Goal: Task Accomplishment & Management: Use online tool/utility

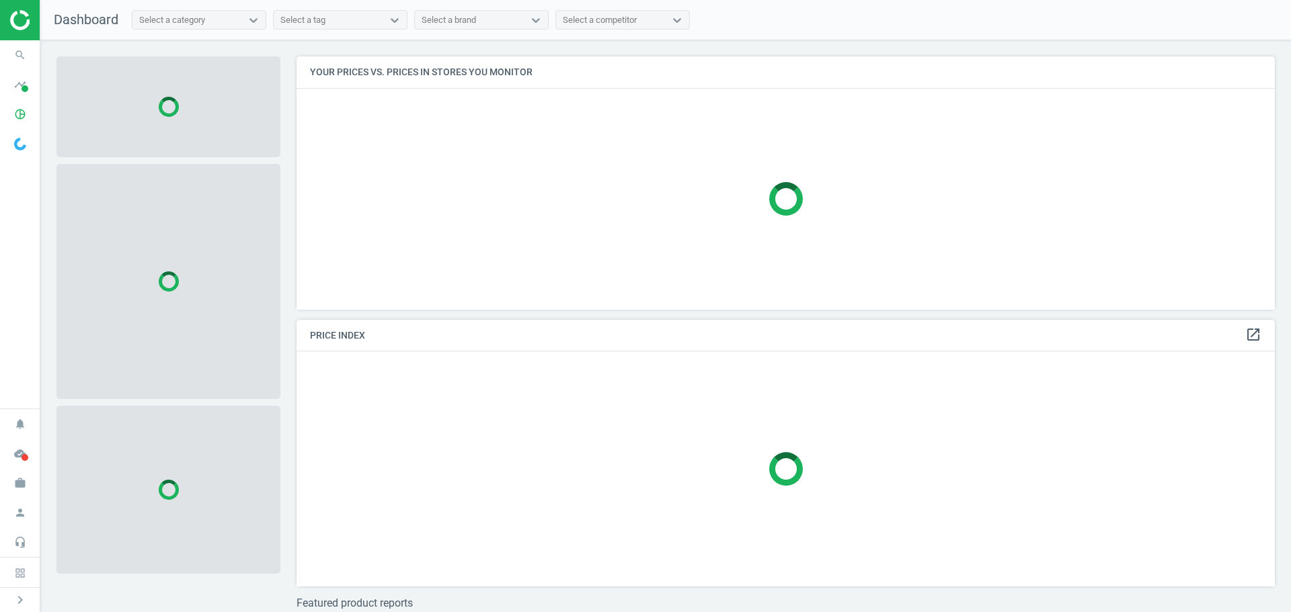
scroll to position [274, 989]
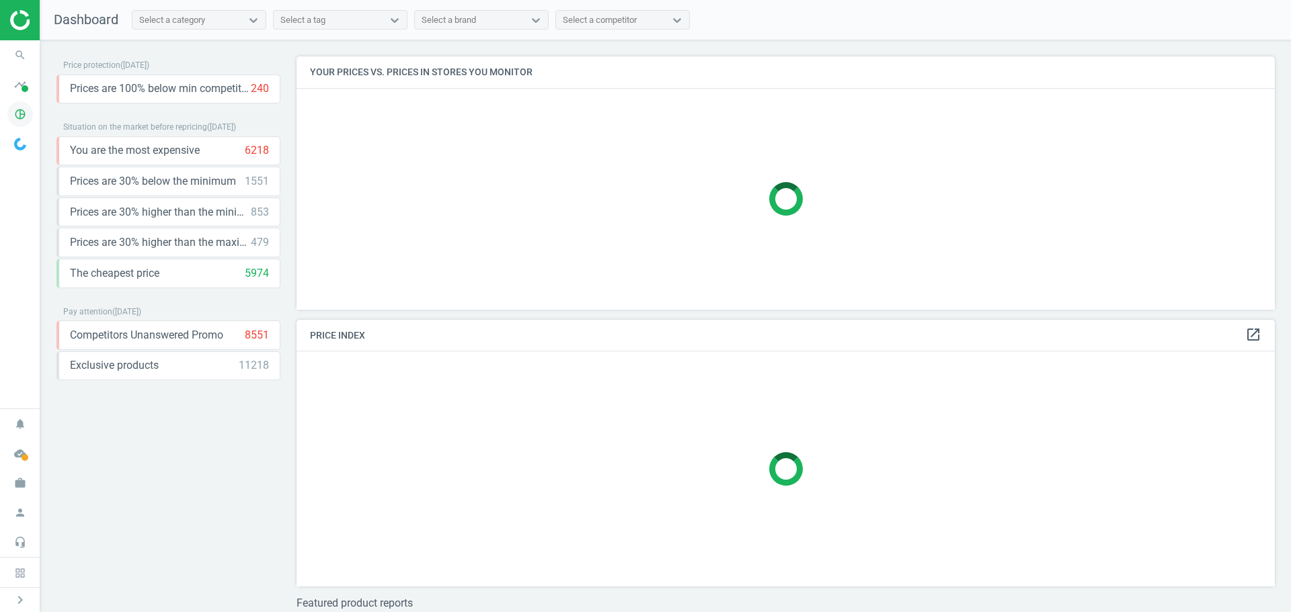
click at [33, 116] on span "pie_chart_outlined" at bounding box center [20, 114] width 40 height 30
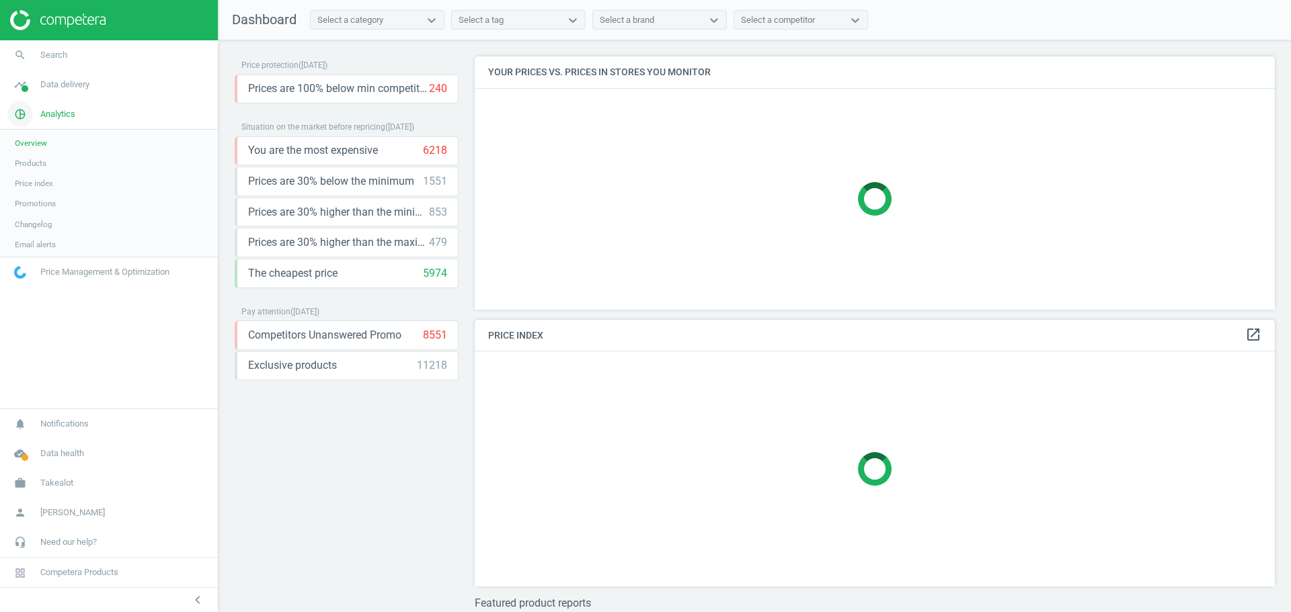
scroll to position [274, 811]
click at [37, 167] on span "Products" at bounding box center [31, 163] width 32 height 11
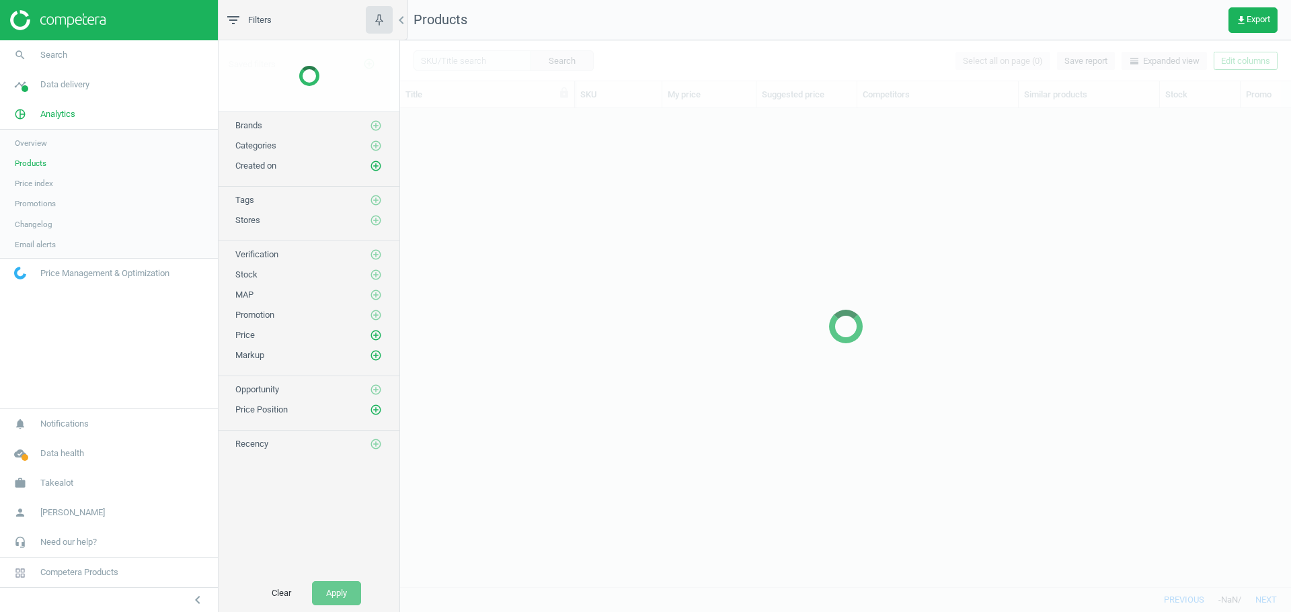
scroll to position [458, 881]
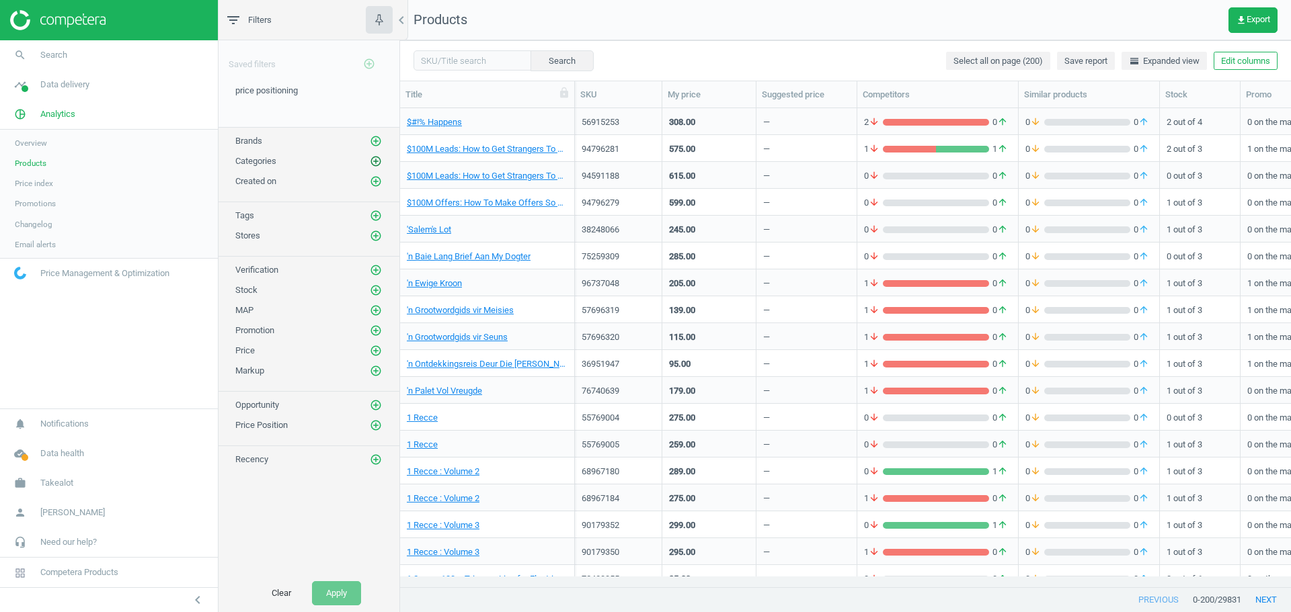
click at [378, 160] on icon "add_circle_outline" at bounding box center [376, 161] width 12 height 12
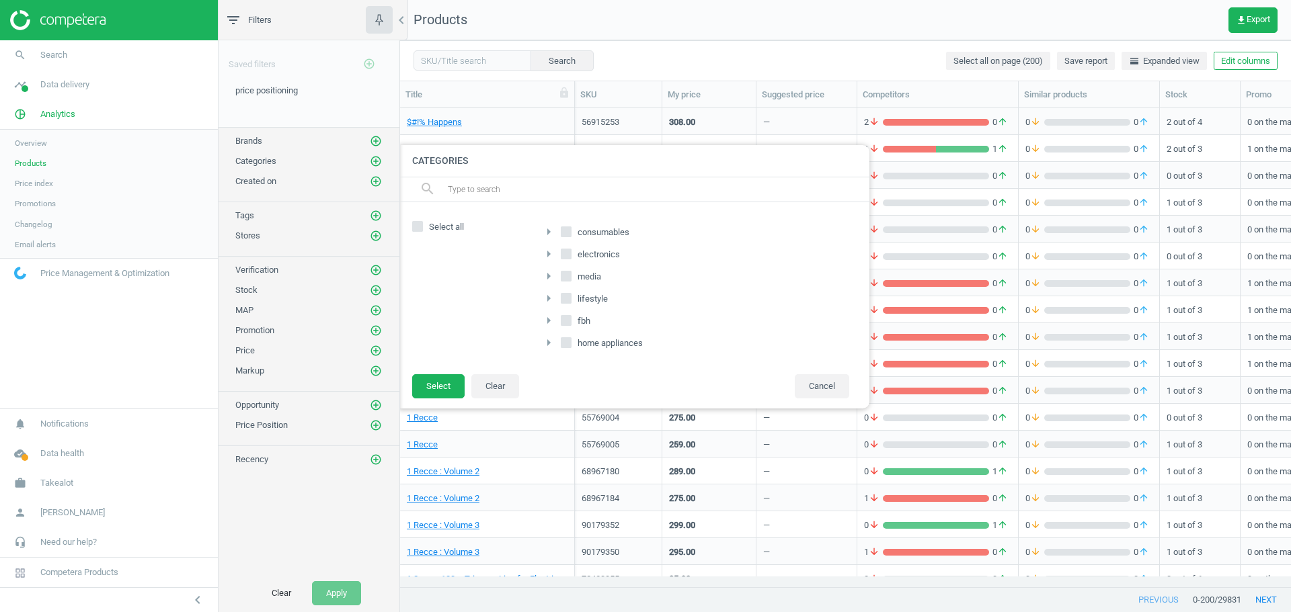
click at [545, 336] on icon "arrow_right" at bounding box center [548, 343] width 16 height 16
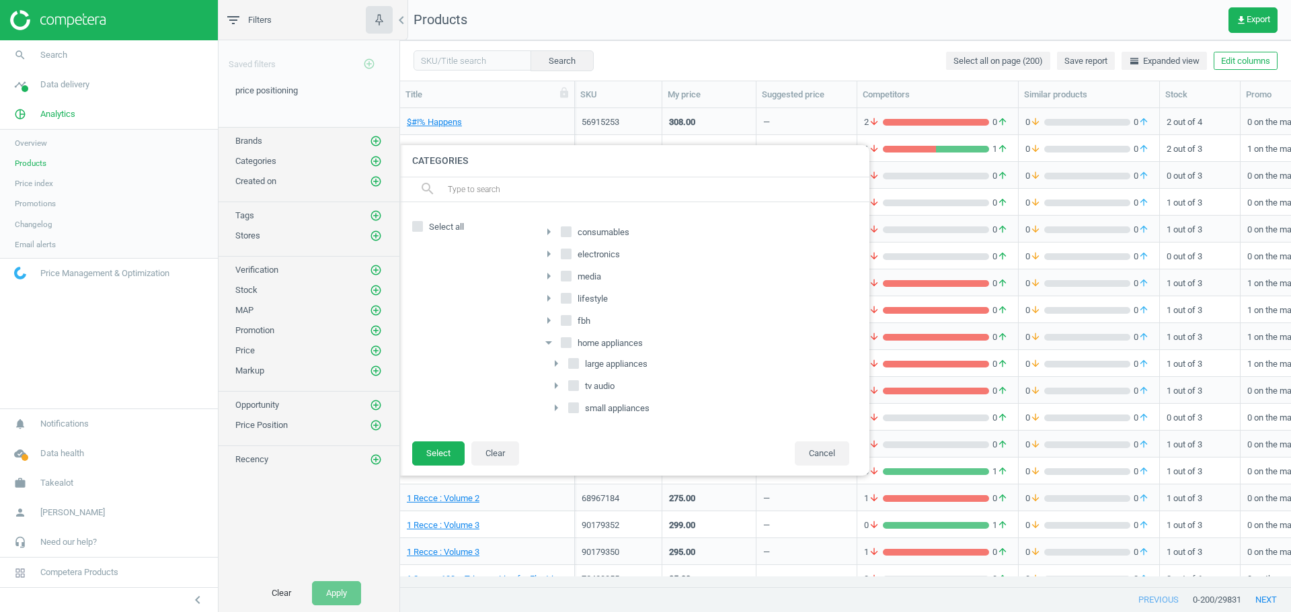
click at [572, 360] on input "large appliances" at bounding box center [573, 363] width 9 height 9
checkbox input "true"
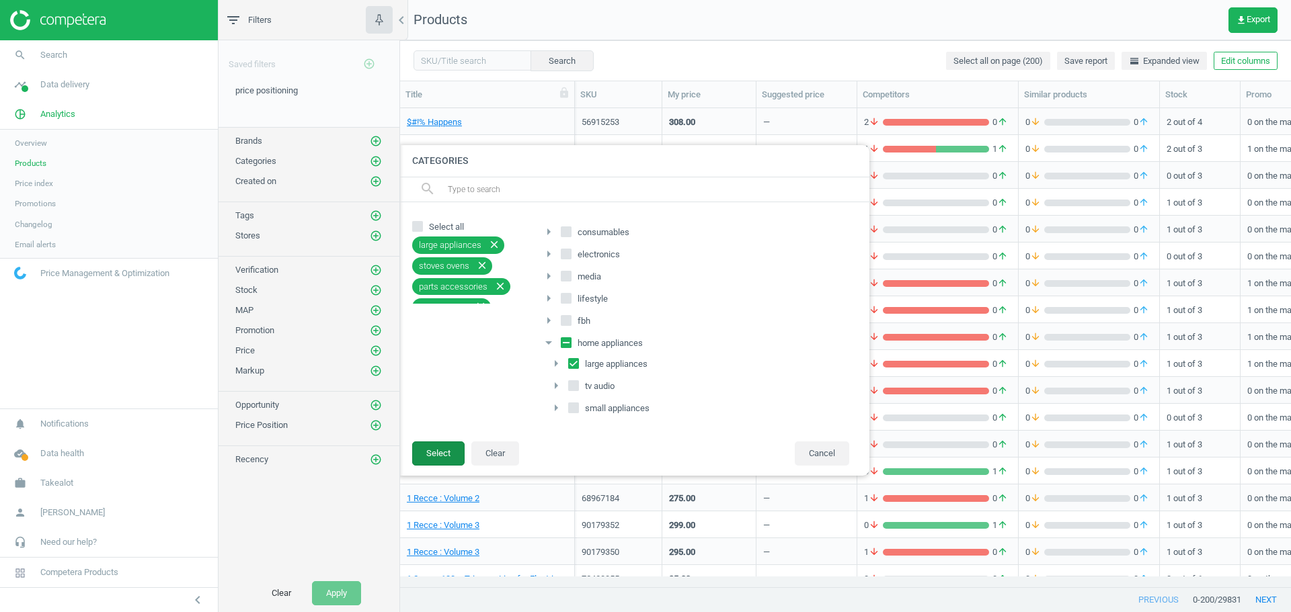
click at [453, 454] on button "Select" at bounding box center [438, 454] width 52 height 24
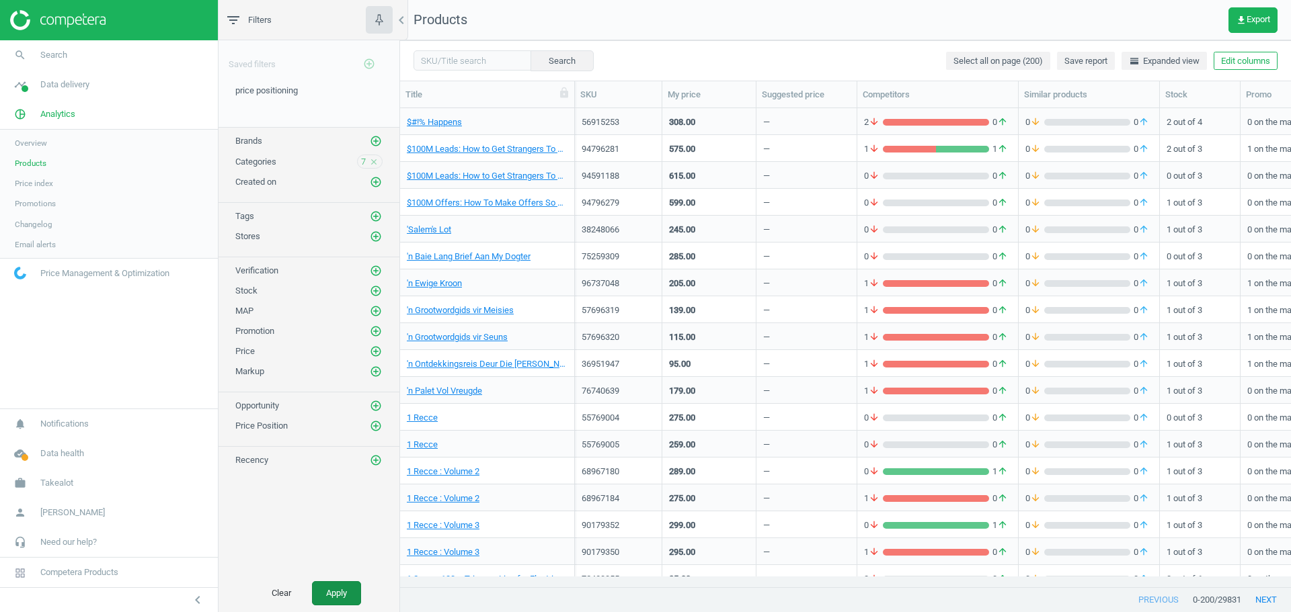
click at [356, 597] on button "Apply" at bounding box center [336, 593] width 49 height 24
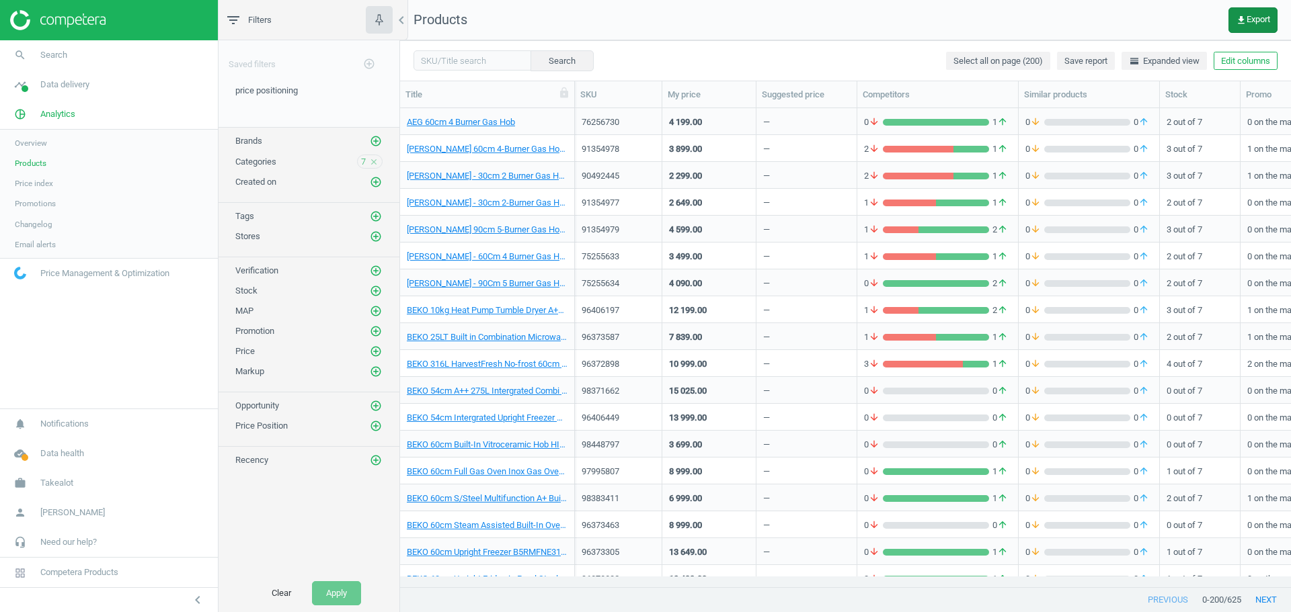
click at [1264, 24] on span "get_app Export" at bounding box center [1253, 20] width 34 height 11
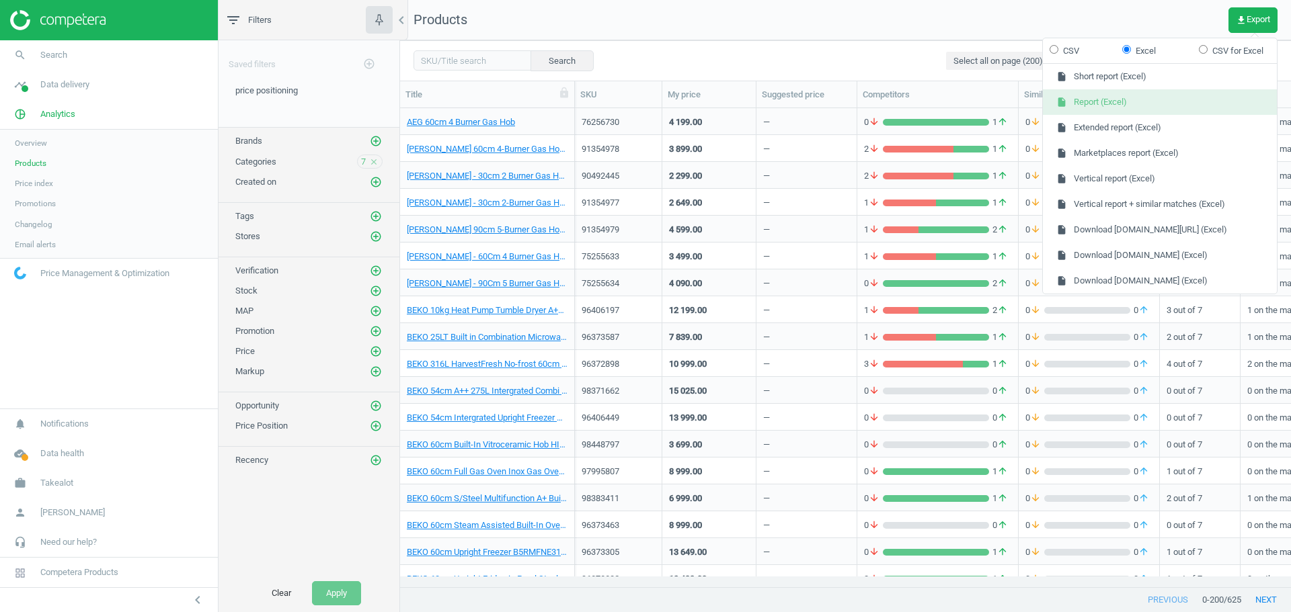
click at [1185, 106] on button "insert_drive_file Report (Excel)" at bounding box center [1160, 102] width 234 height 26
